Goal: Task Accomplishment & Management: Use online tool/utility

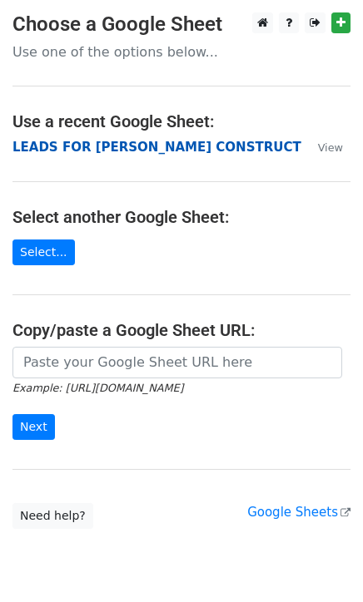
click at [37, 147] on strong "LEADS FOR HARRIS CONSTRUCT" at bounding box center [156, 147] width 289 height 15
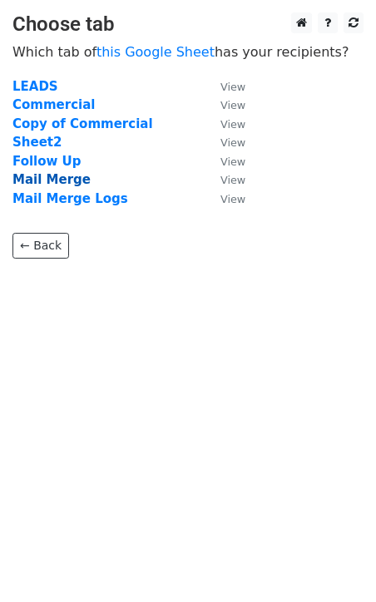
click at [22, 180] on strong "Mail Merge" at bounding box center [51, 179] width 78 height 15
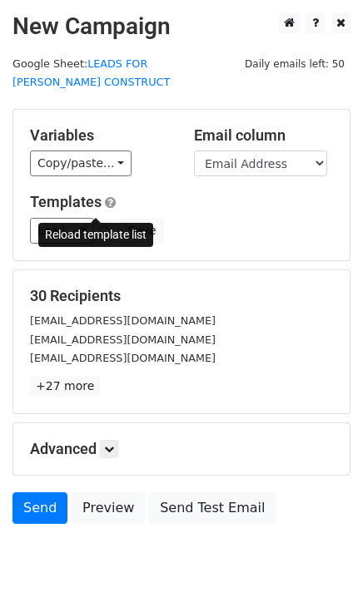
click at [99, 226] on span at bounding box center [103, 231] width 9 height 11
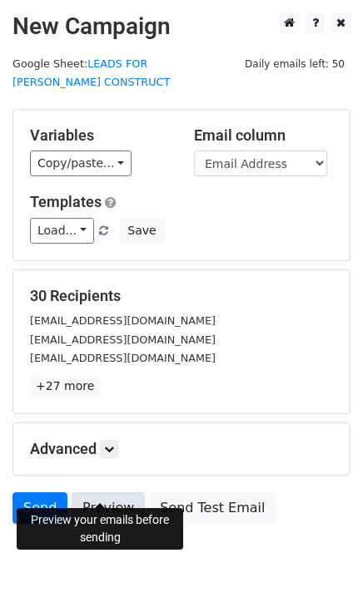
click at [102, 493] on link "Preview" at bounding box center [108, 509] width 73 height 32
click at [80, 493] on link "Preview" at bounding box center [108, 509] width 73 height 32
click at [43, 493] on link "Send" at bounding box center [39, 509] width 55 height 32
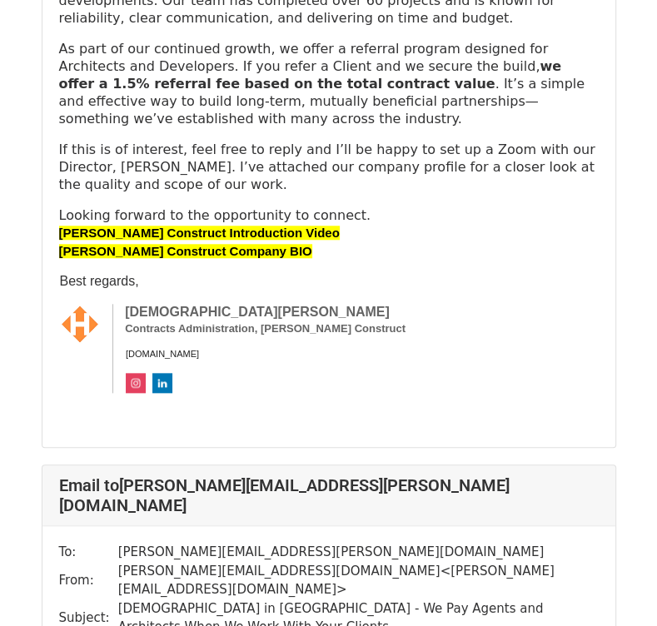
scroll to position [23861, 0]
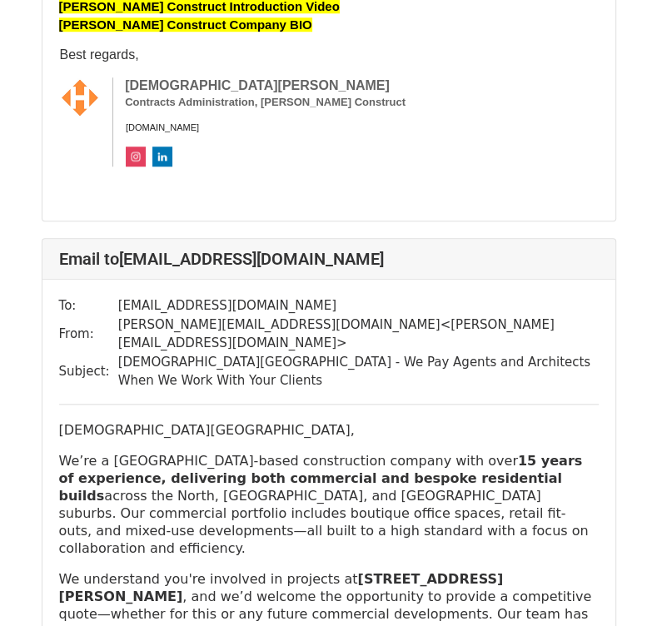
scroll to position [749, 0]
